Goal: Task Accomplishment & Management: Complete application form

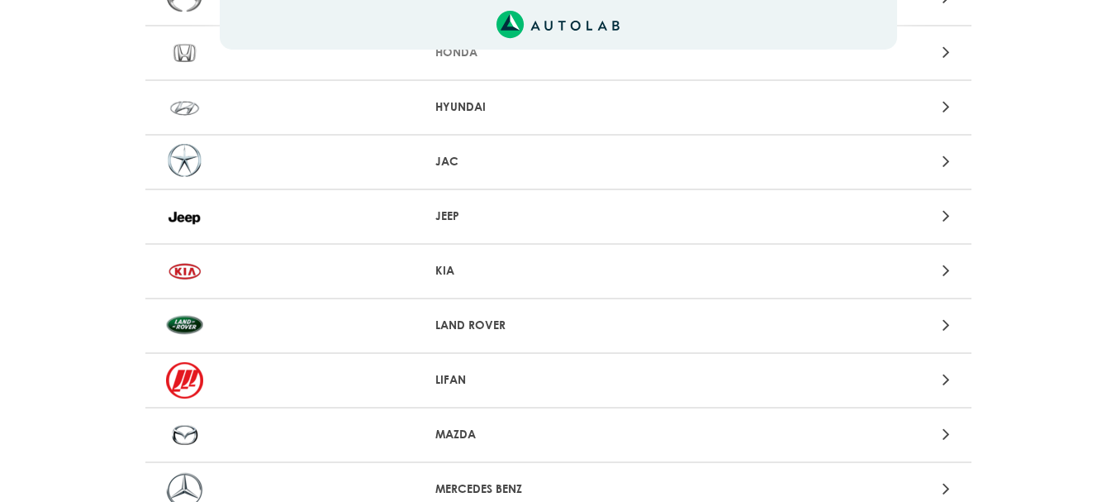
scroll to position [1157, 0]
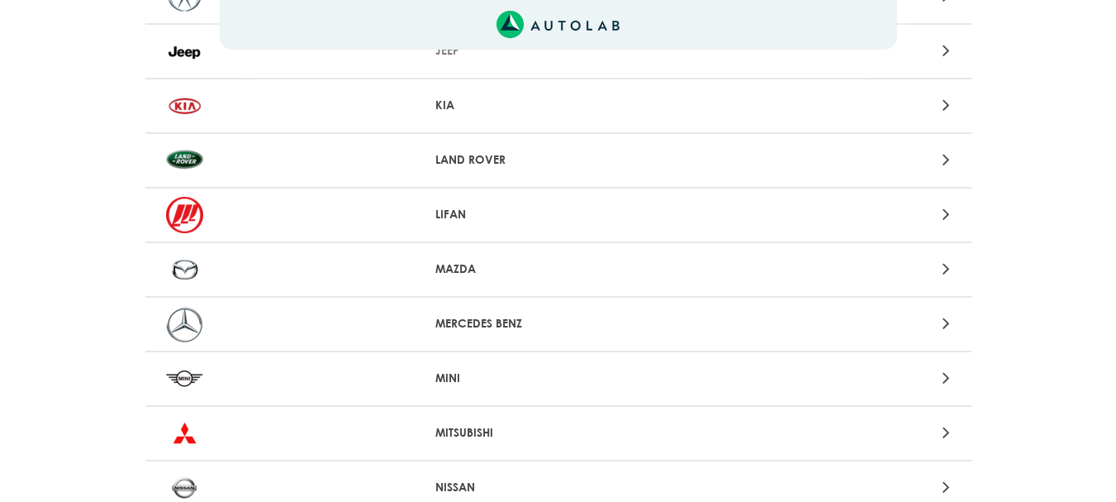
click at [477, 430] on p "MITSUBISHI" at bounding box center [558, 432] width 245 height 17
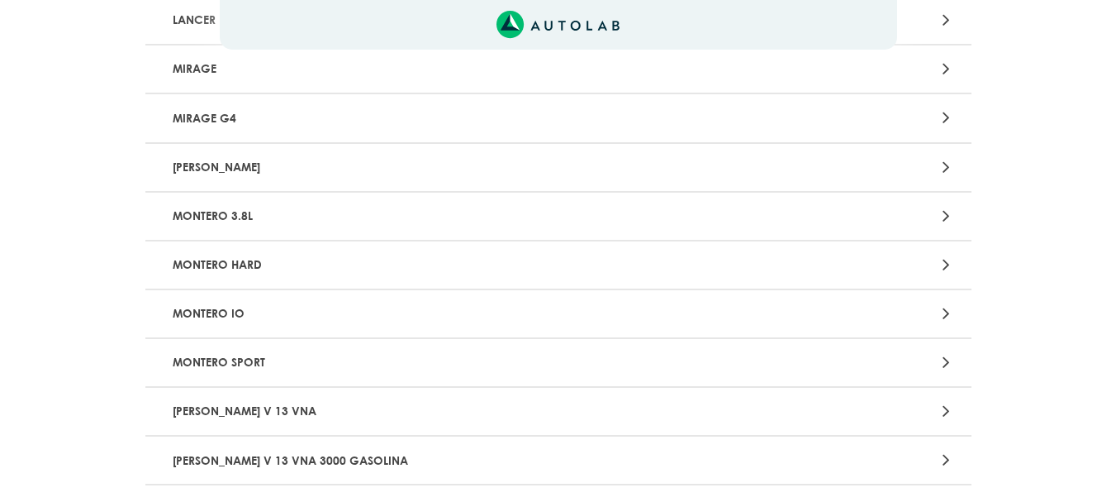
scroll to position [1240, 0]
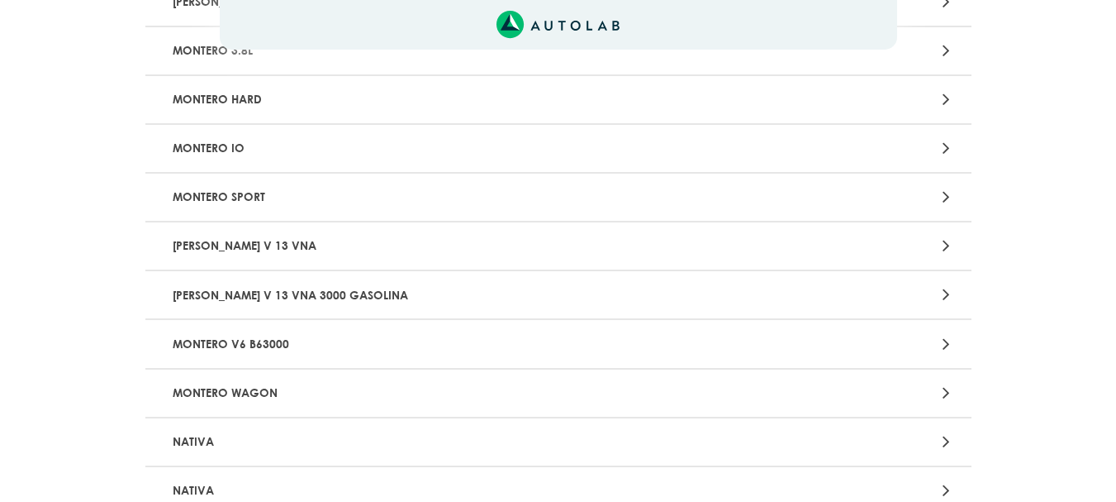
click at [273, 345] on p "MONTERO V6 B63000" at bounding box center [423, 343] width 515 height 31
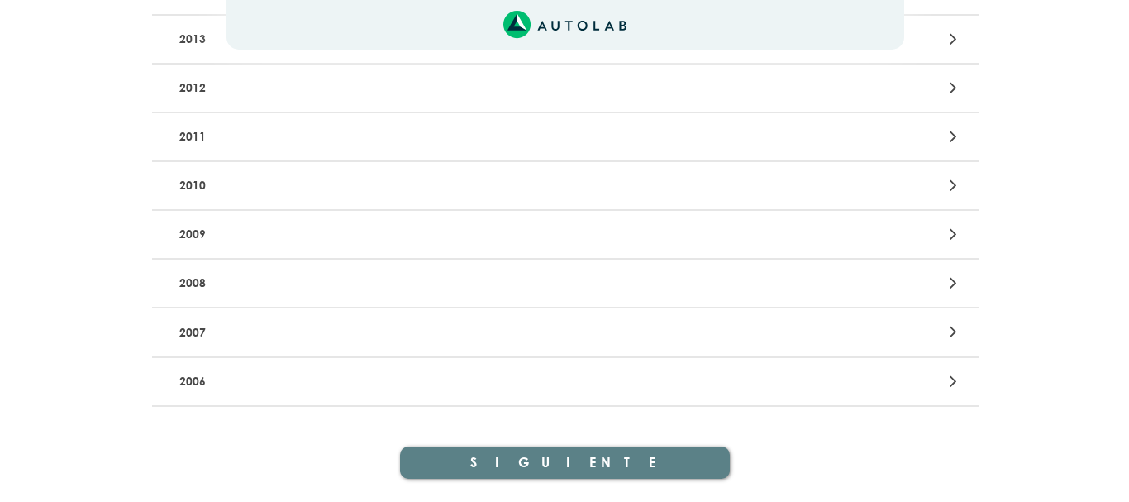
scroll to position [607, 0]
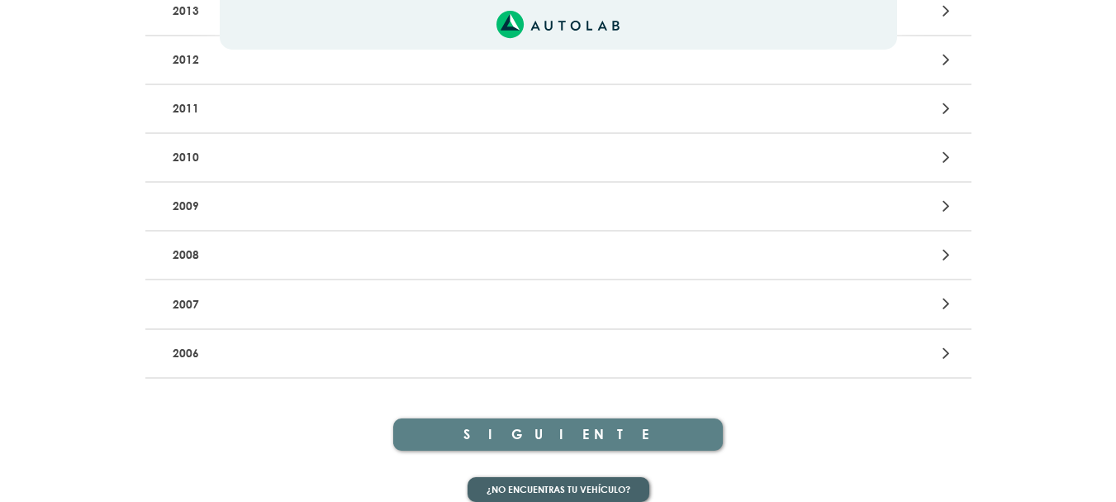
click at [599, 477] on button "¿No encuentras tu vehículo?" at bounding box center [559, 490] width 182 height 26
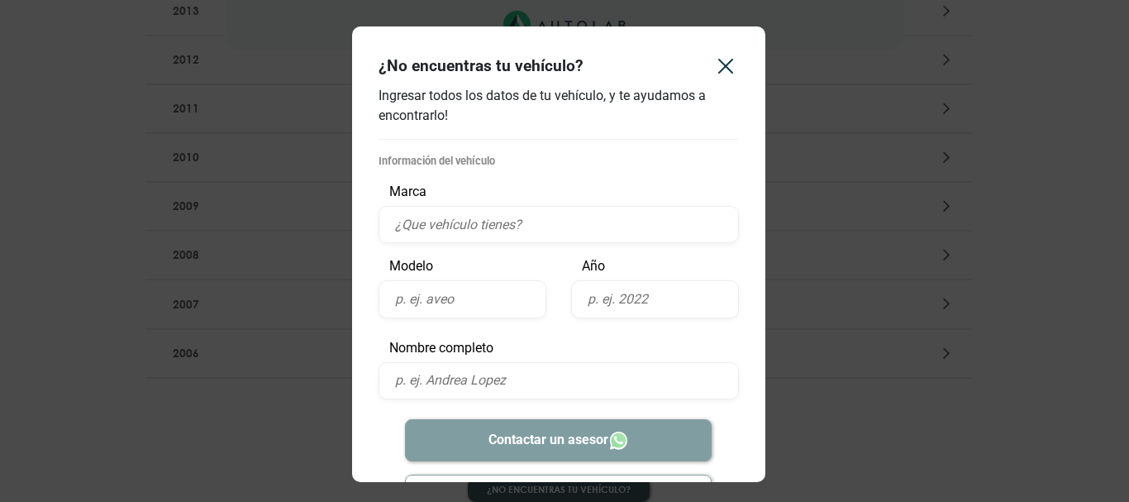
click at [438, 227] on input "text" at bounding box center [558, 224] width 360 height 37
type input "mitsubishi"
click at [451, 296] on input "text" at bounding box center [462, 298] width 168 height 37
type input "1"
type input "v6 3000"
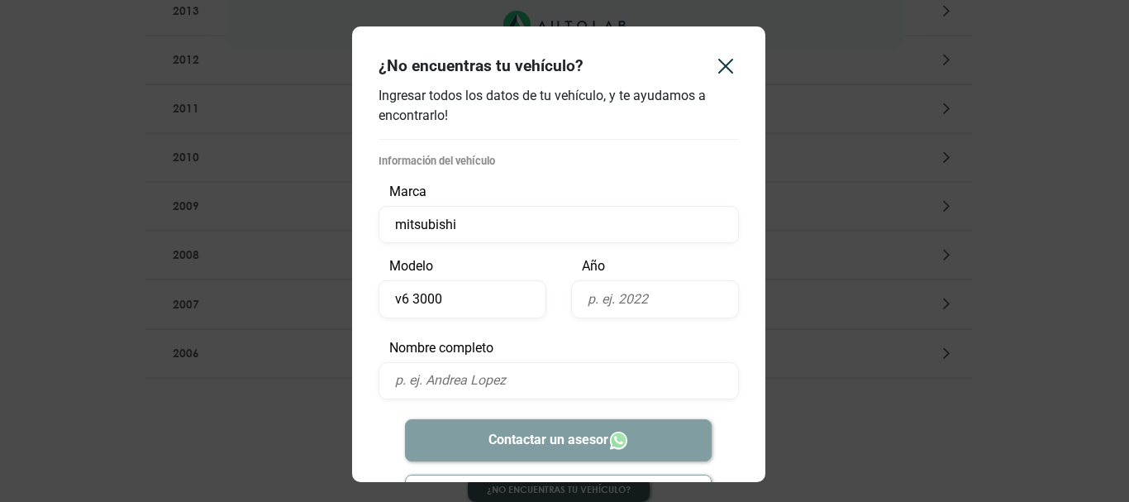
click at [656, 298] on input "text" at bounding box center [655, 298] width 168 height 37
type input "1999"
click at [521, 378] on input "text" at bounding box center [558, 380] width 360 height 37
type input "[PERSON_NAME]"
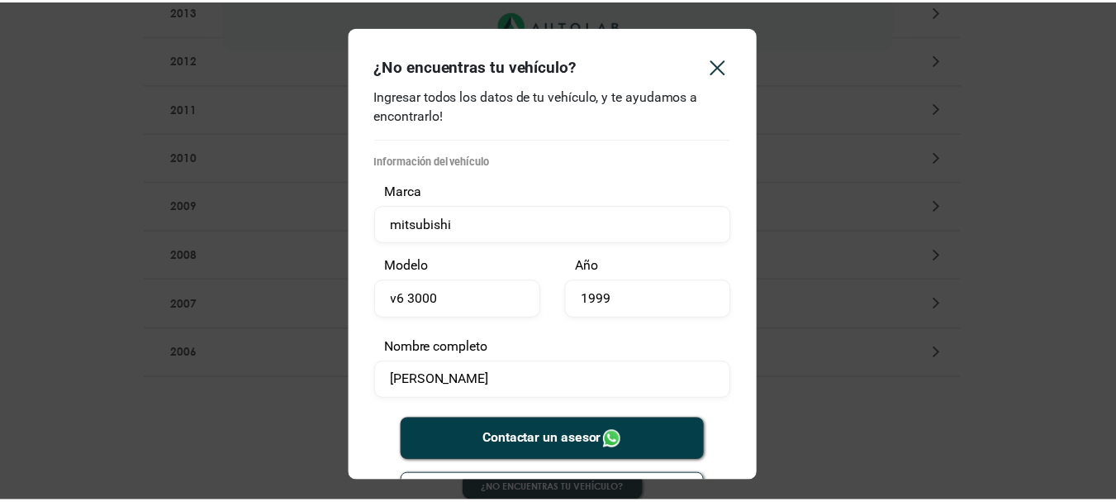
scroll to position [60, 0]
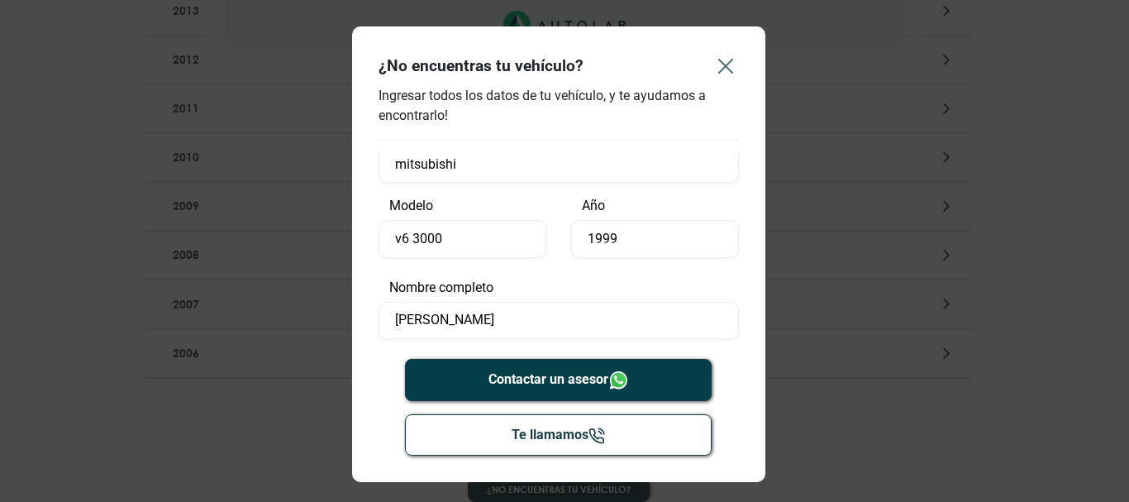
click at [722, 66] on icon "Close" at bounding box center [725, 66] width 26 height 26
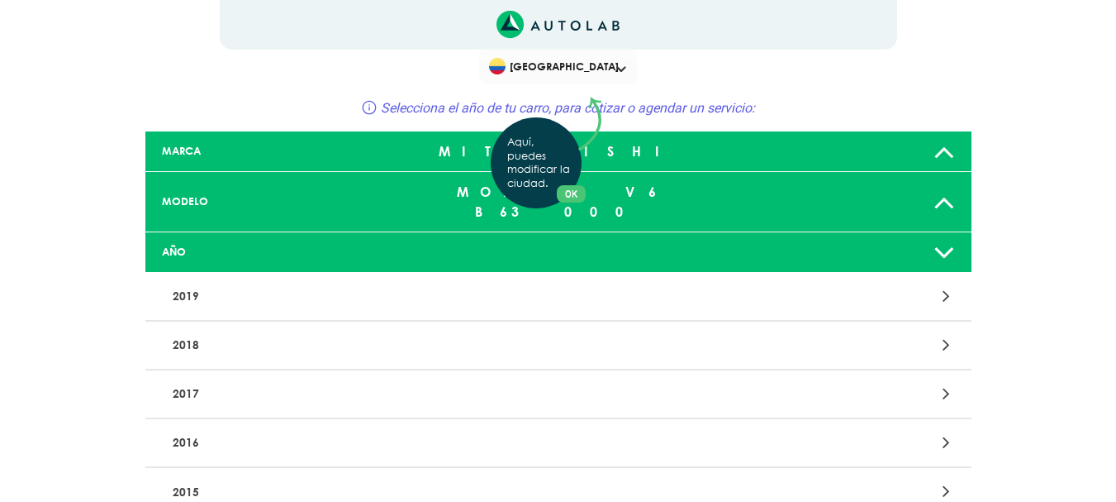
scroll to position [0, 0]
